Goal: Transaction & Acquisition: Book appointment/travel/reservation

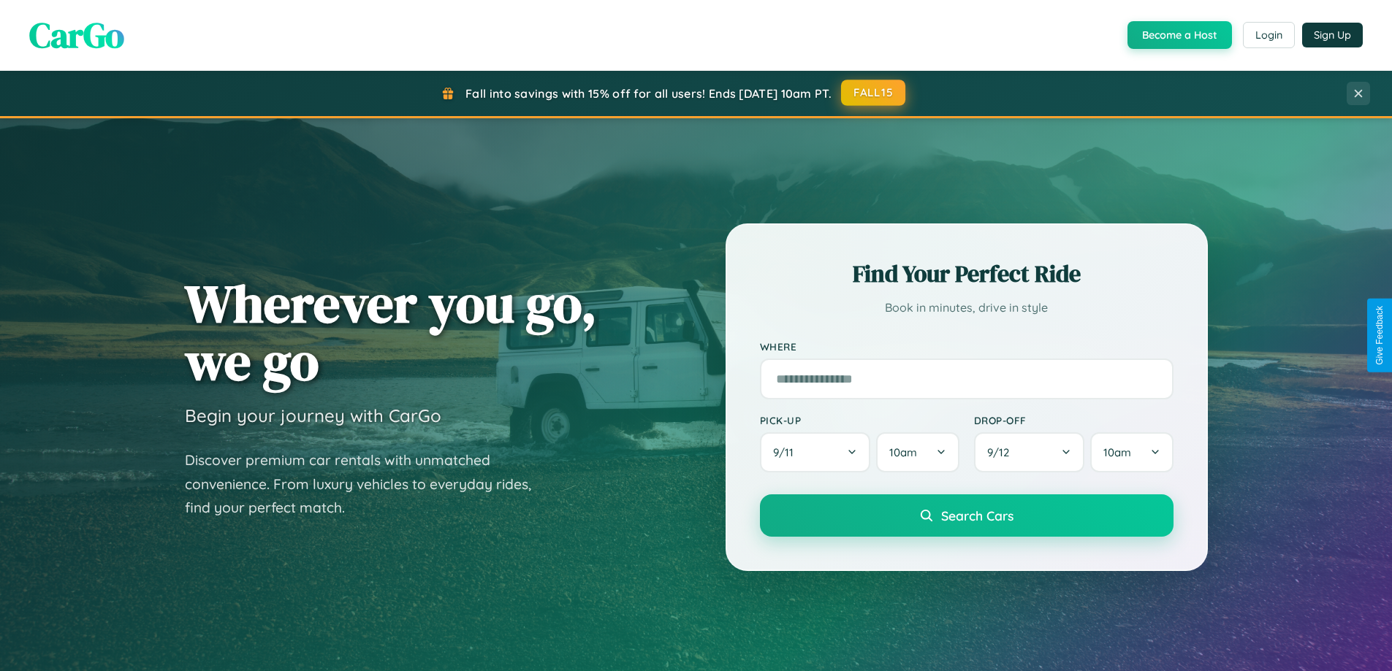
click at [874, 93] on button "FALL15" at bounding box center [873, 93] width 64 height 26
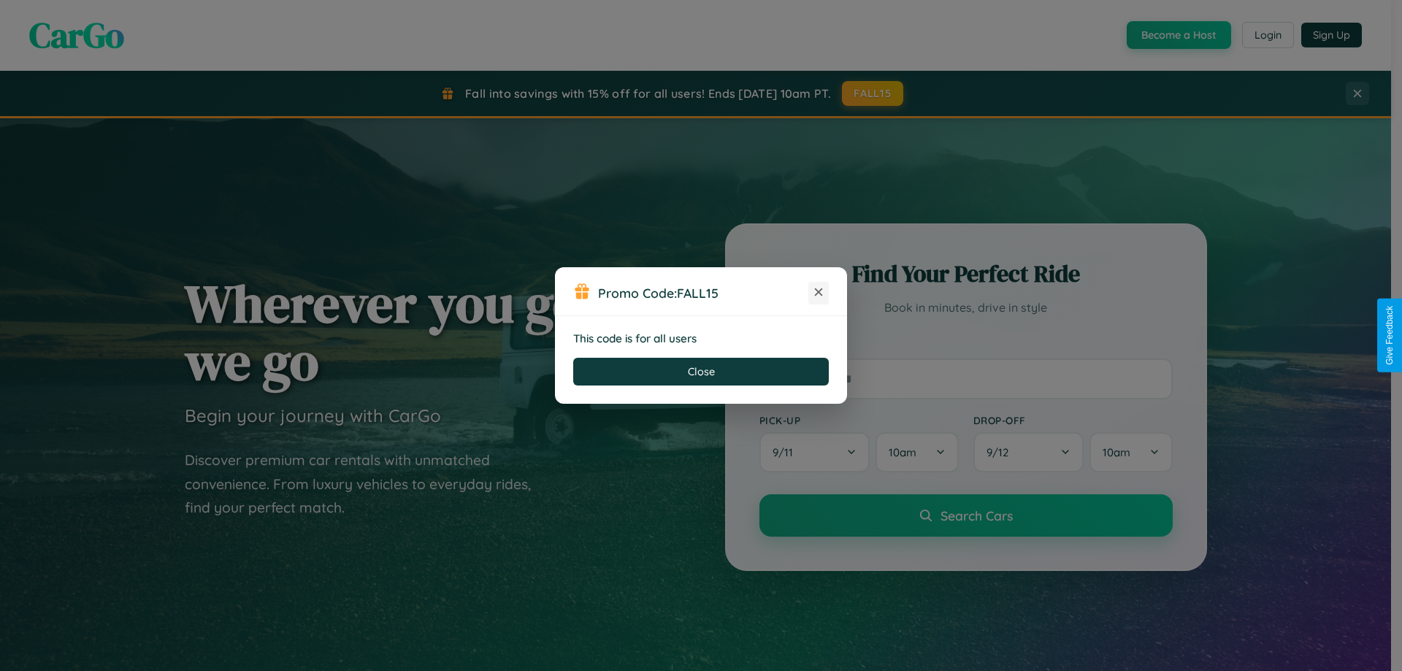
click at [819, 293] on icon at bounding box center [819, 292] width 15 height 15
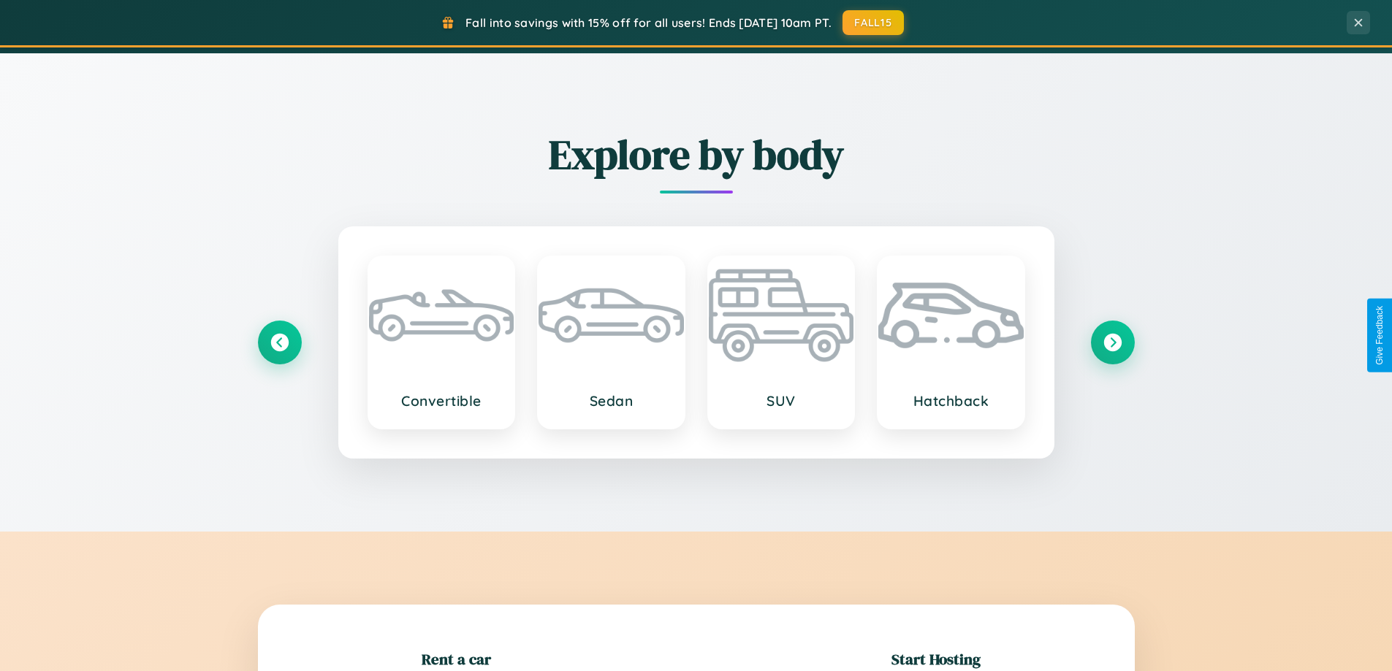
scroll to position [1711, 0]
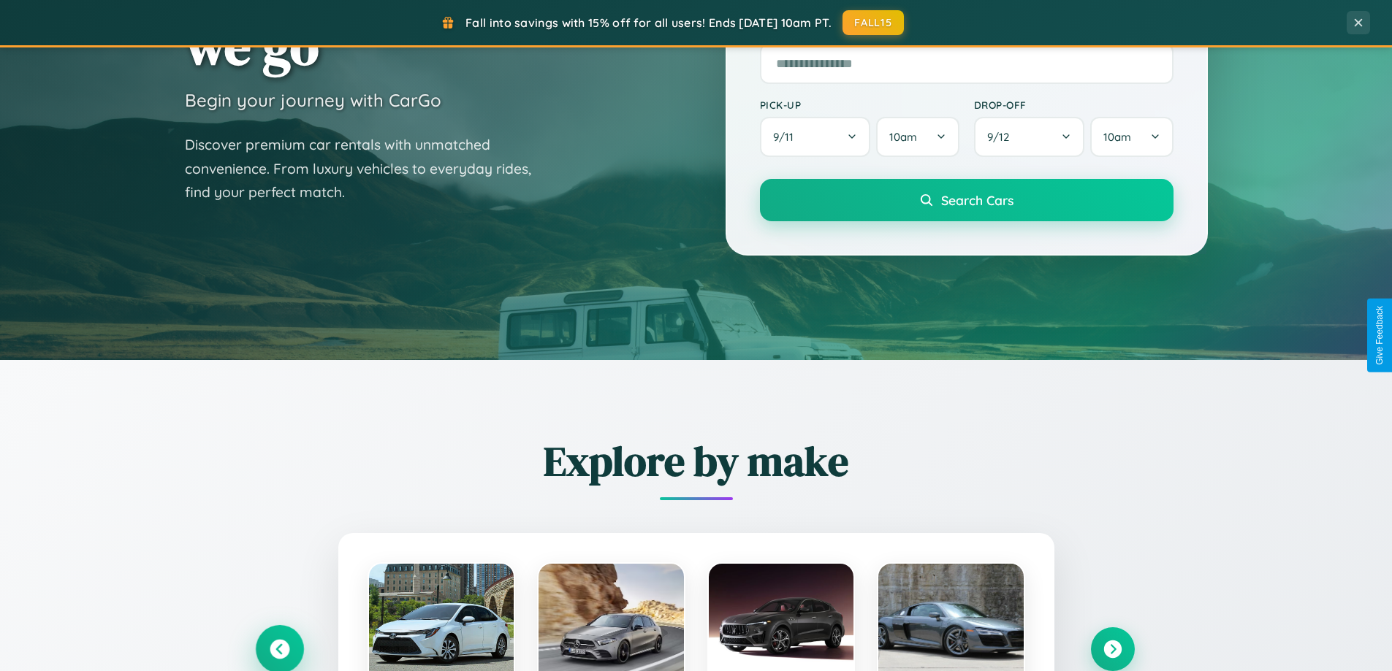
click at [279, 648] on icon at bounding box center [279, 650] width 24 height 24
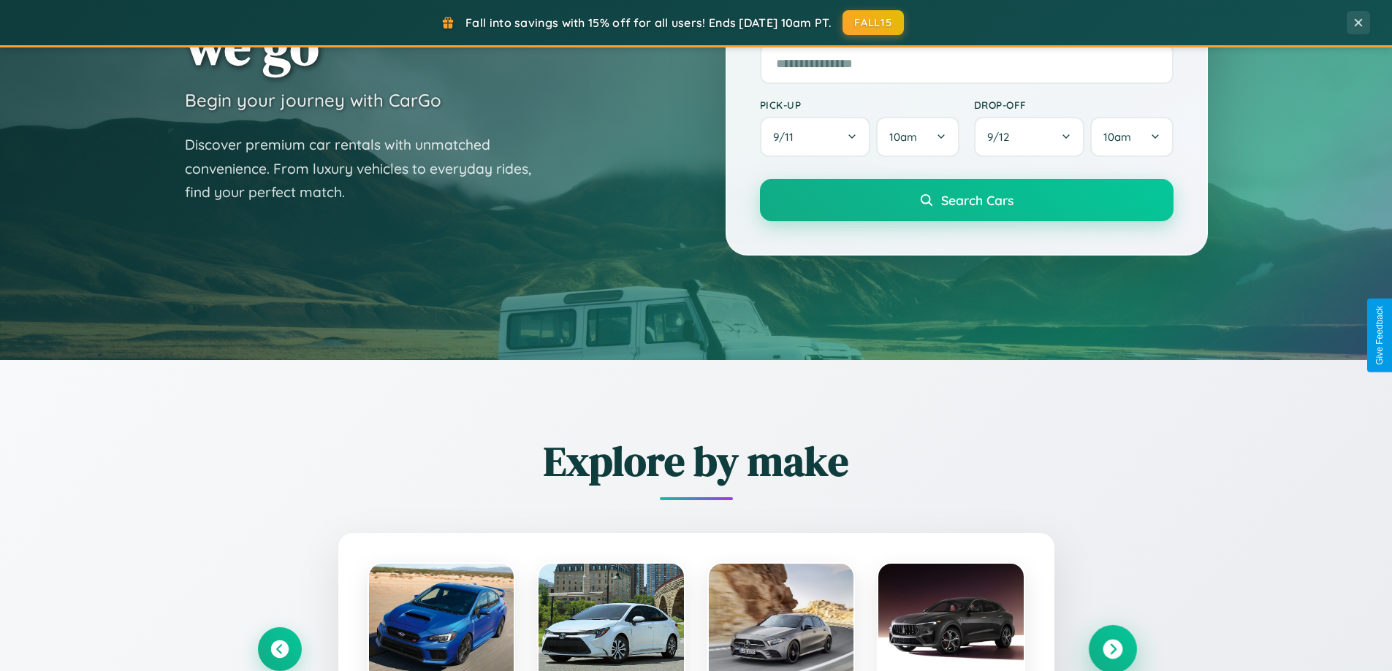
click at [1112, 649] on icon at bounding box center [1112, 650] width 20 height 20
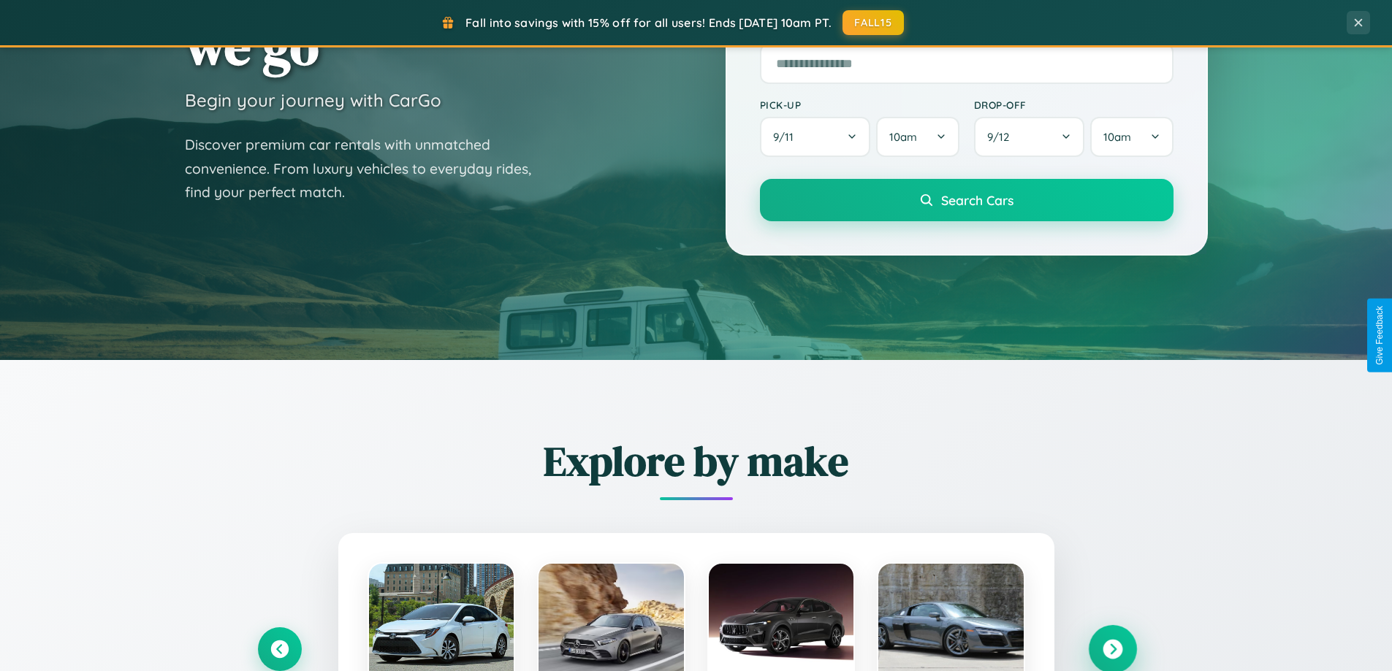
scroll to position [0, 0]
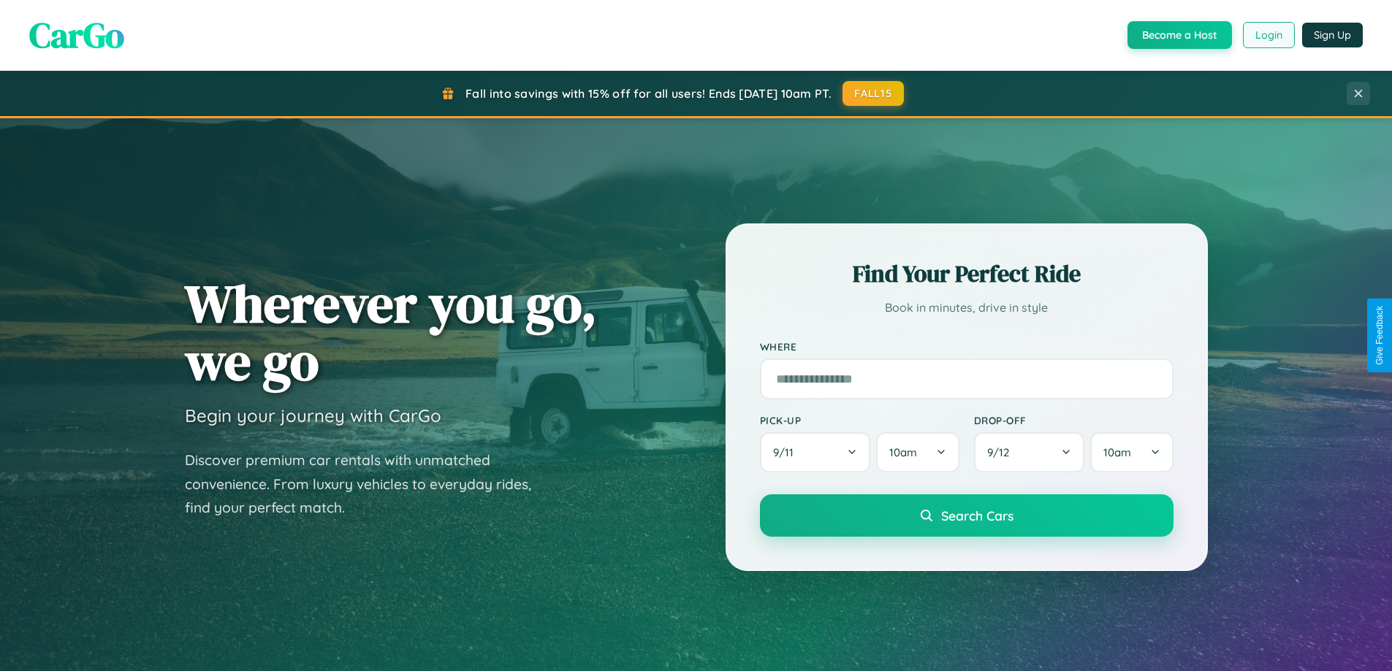
click at [1267, 35] on button "Login" at bounding box center [1268, 35] width 52 height 26
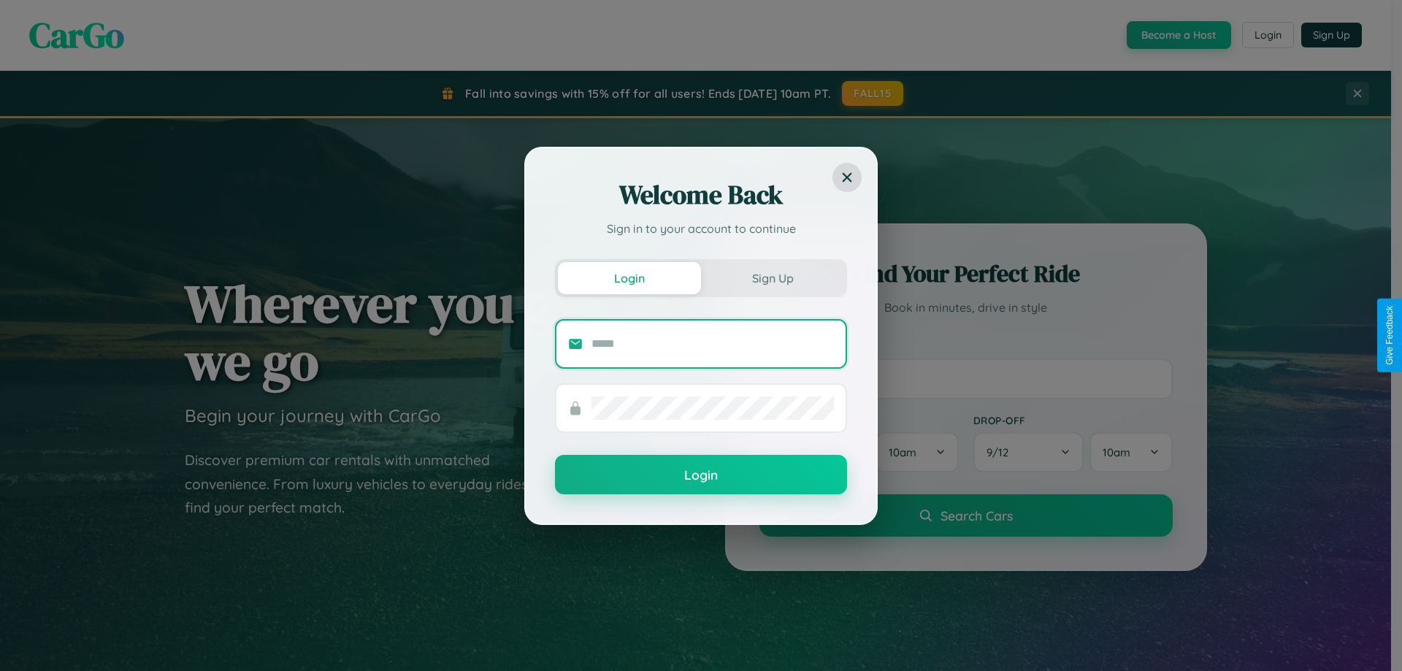
click at [713, 343] on input "text" at bounding box center [713, 343] width 243 height 23
type input "**********"
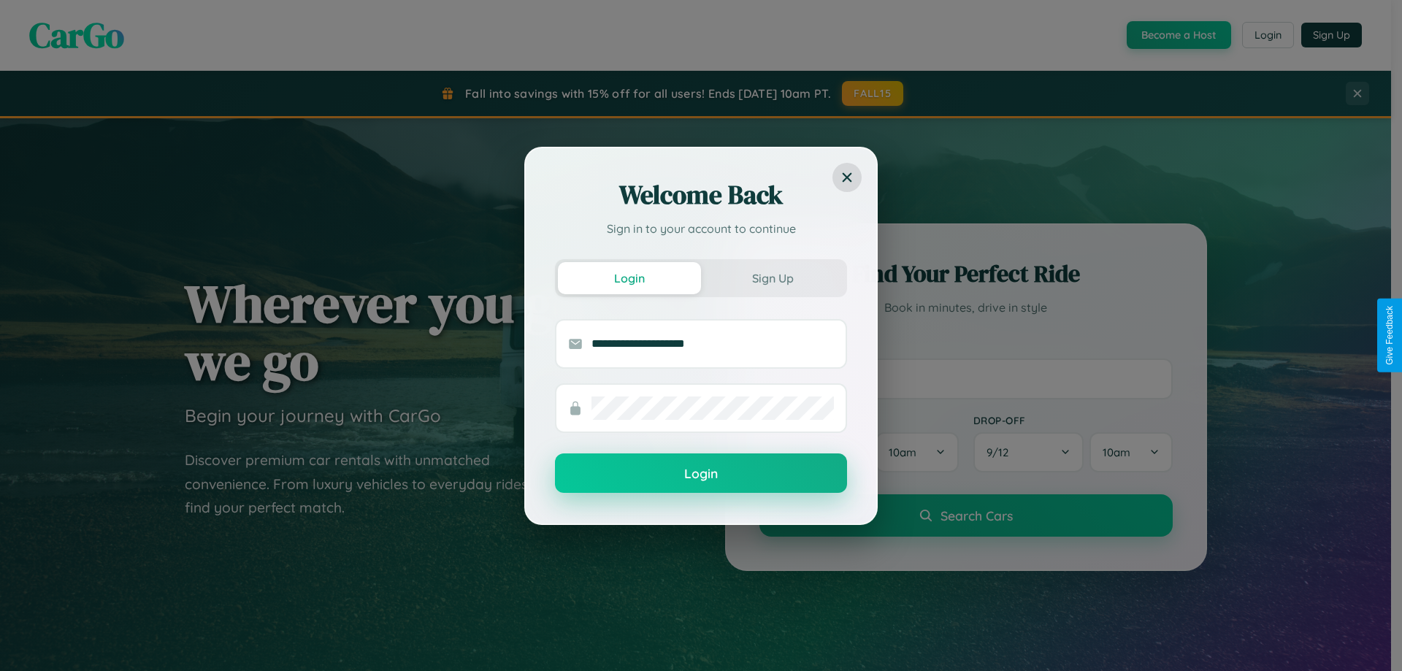
click at [701, 474] on button "Login" at bounding box center [701, 473] width 292 height 39
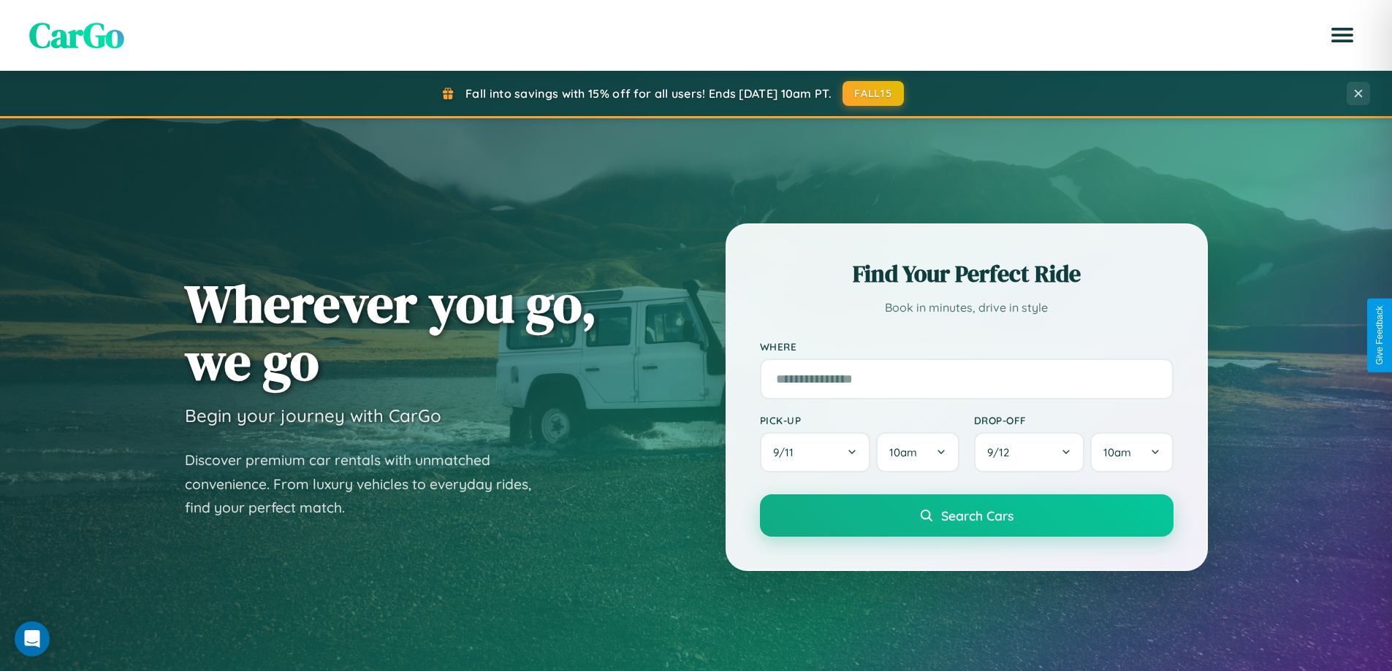
scroll to position [630, 0]
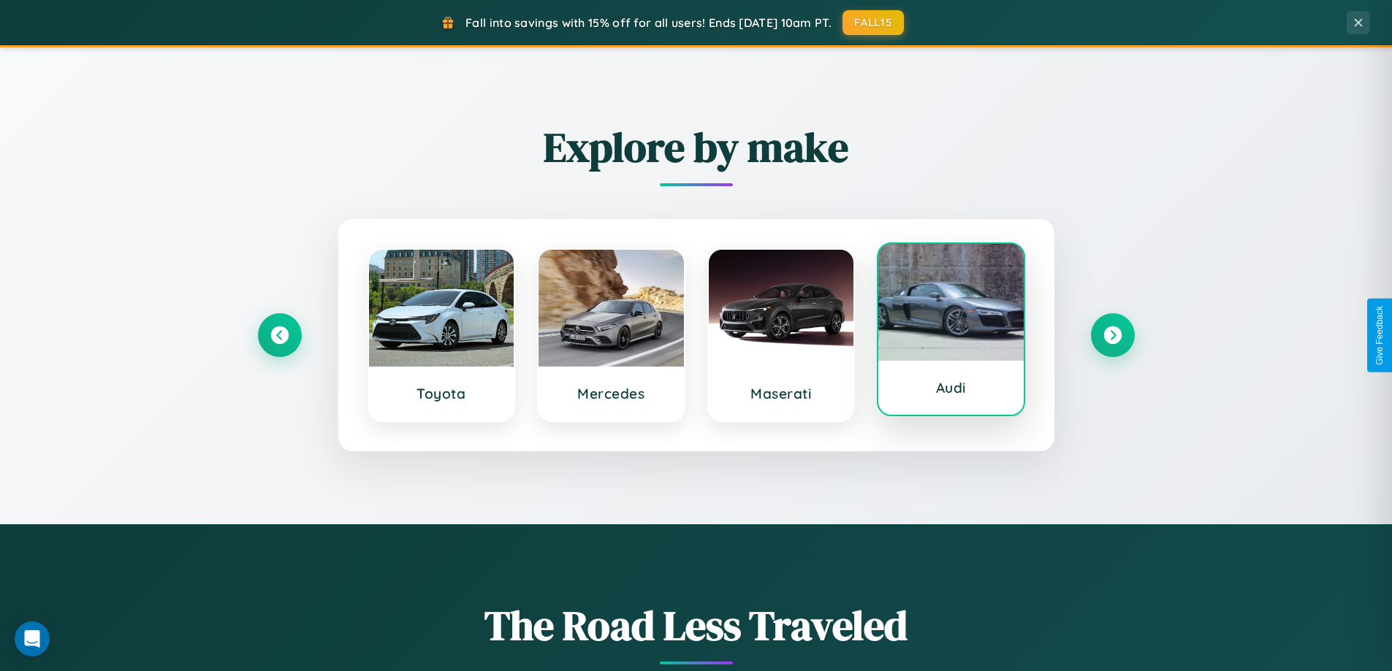
click at [950, 335] on div at bounding box center [950, 302] width 145 height 117
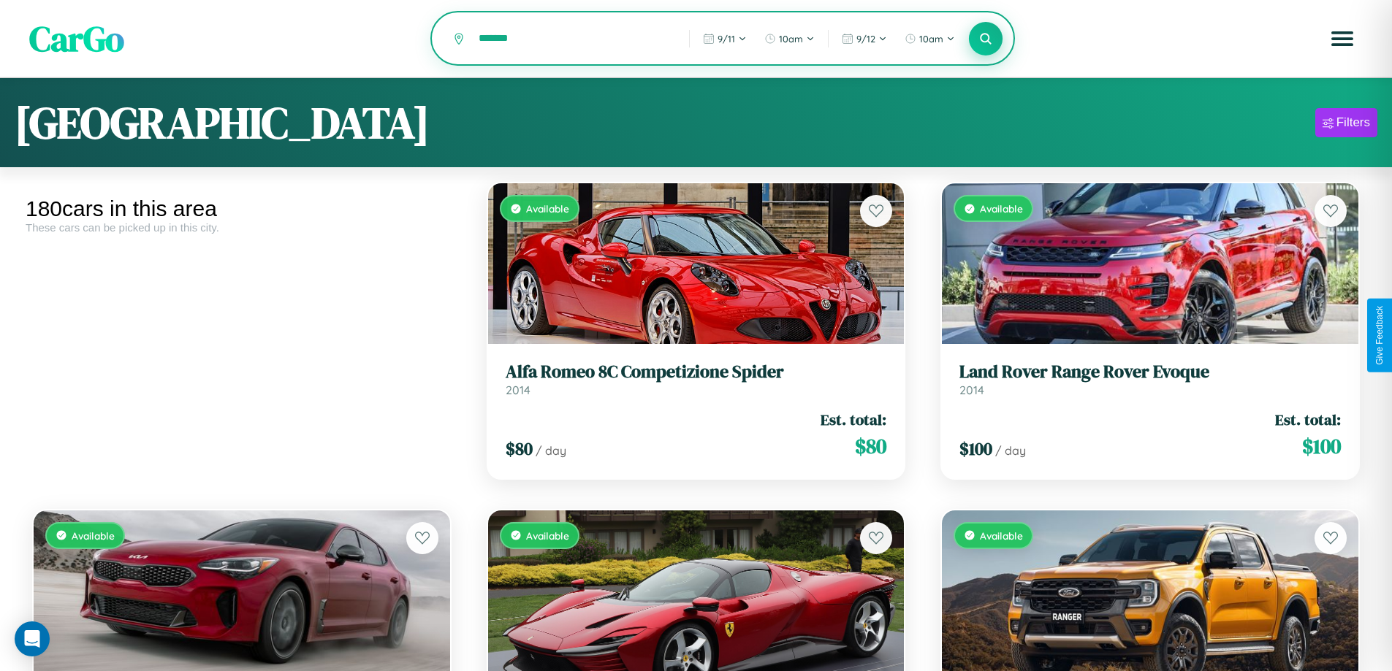
type input "*******"
click at [985, 39] on icon at bounding box center [986, 38] width 14 height 14
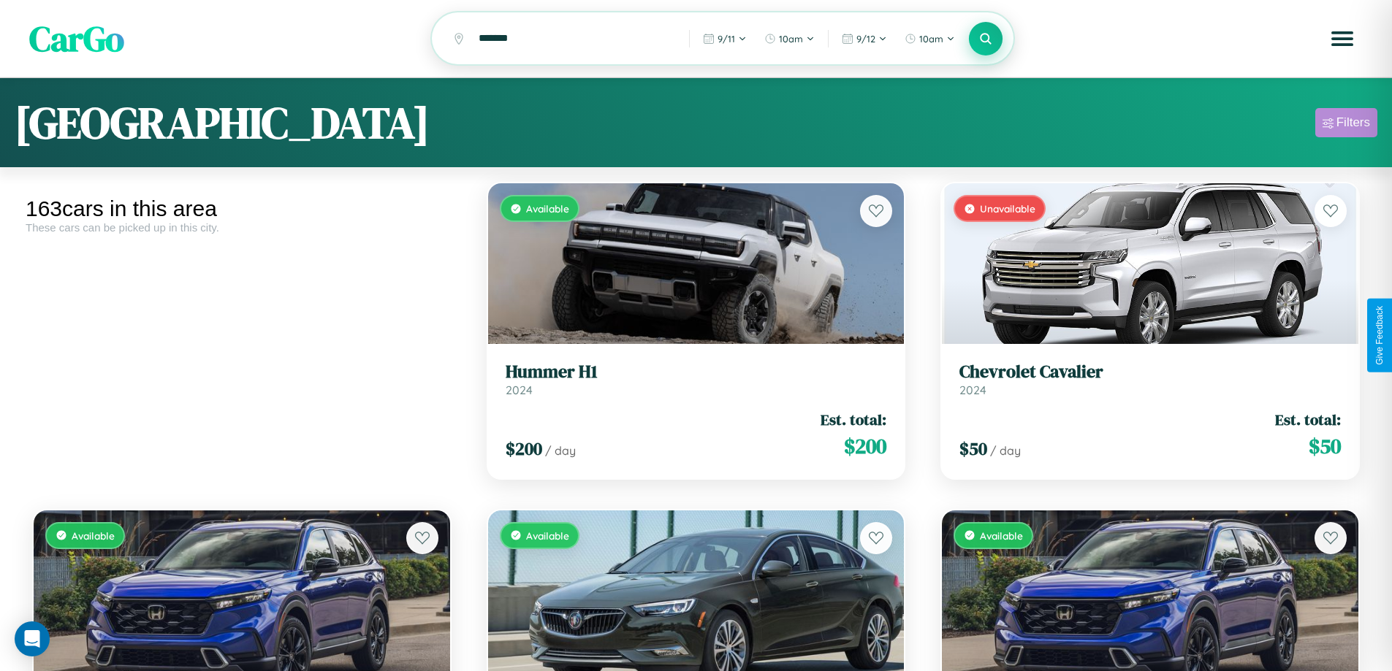
click at [1345, 125] on div "Filters" at bounding box center [1353, 122] width 34 height 15
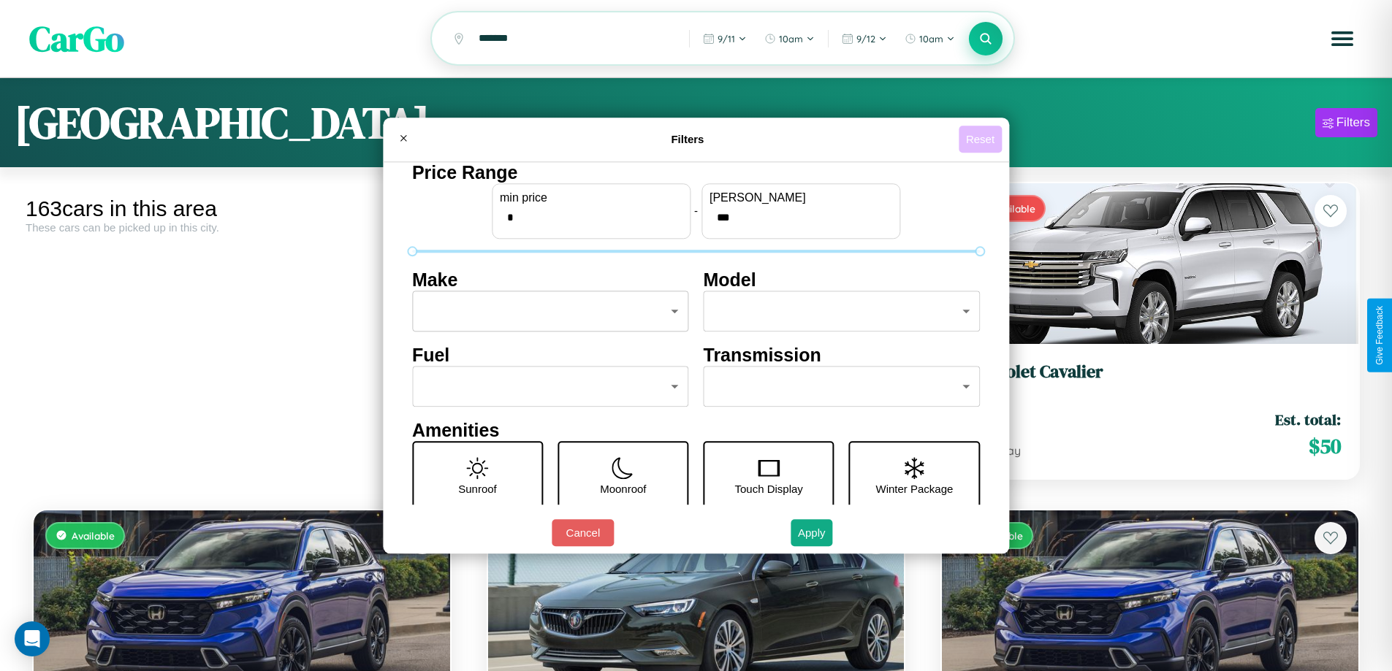
click at [982, 139] on button "Reset" at bounding box center [979, 139] width 43 height 27
